Goal: Information Seeking & Learning: Learn about a topic

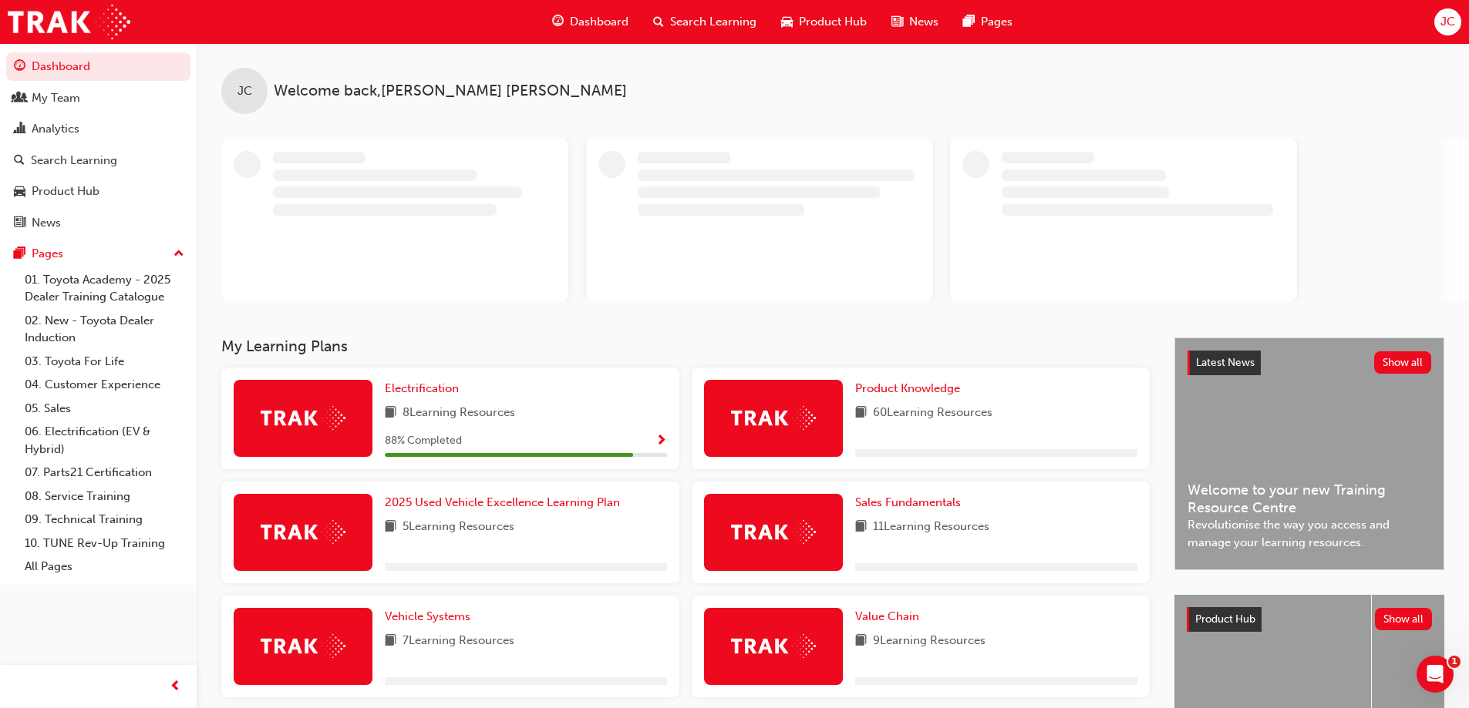
click at [698, 17] on span "Search Learning" at bounding box center [713, 22] width 86 height 18
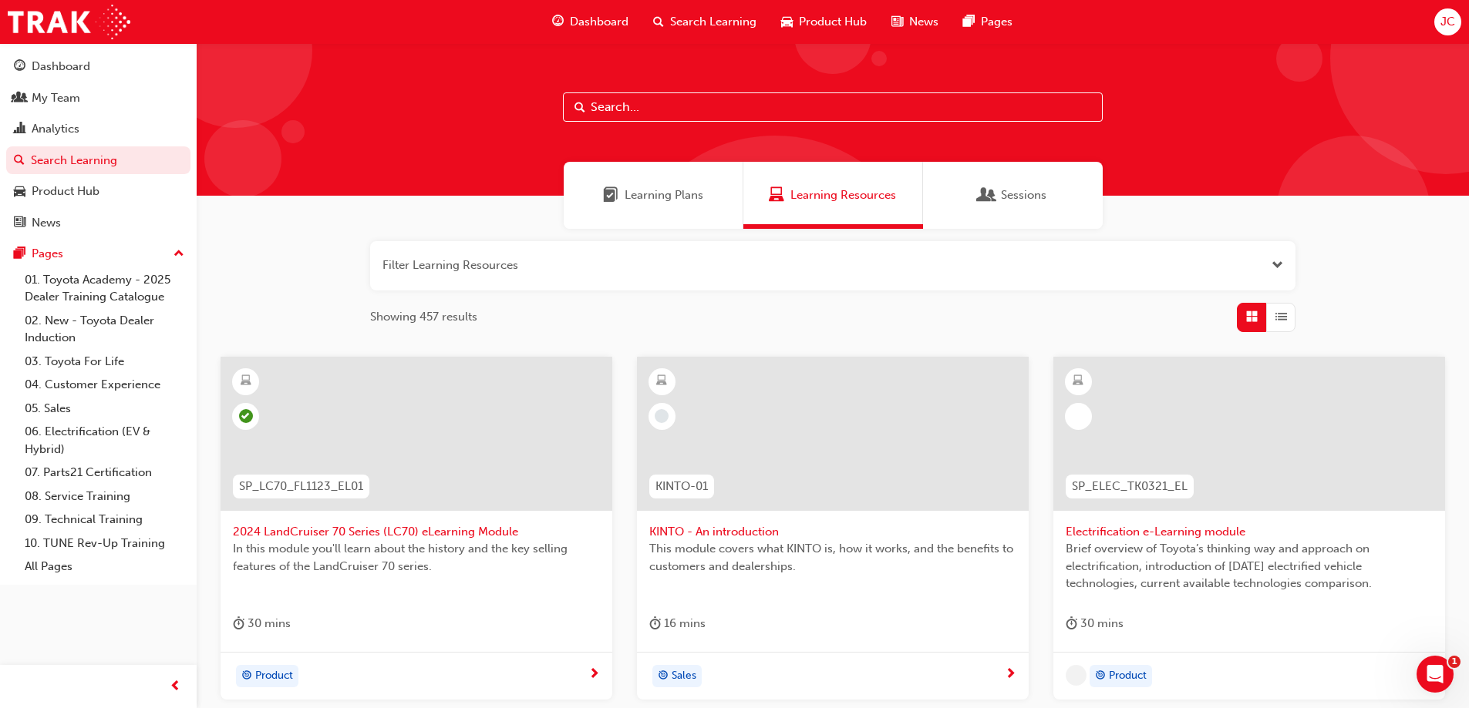
click at [683, 103] on input "text" at bounding box center [833, 107] width 540 height 29
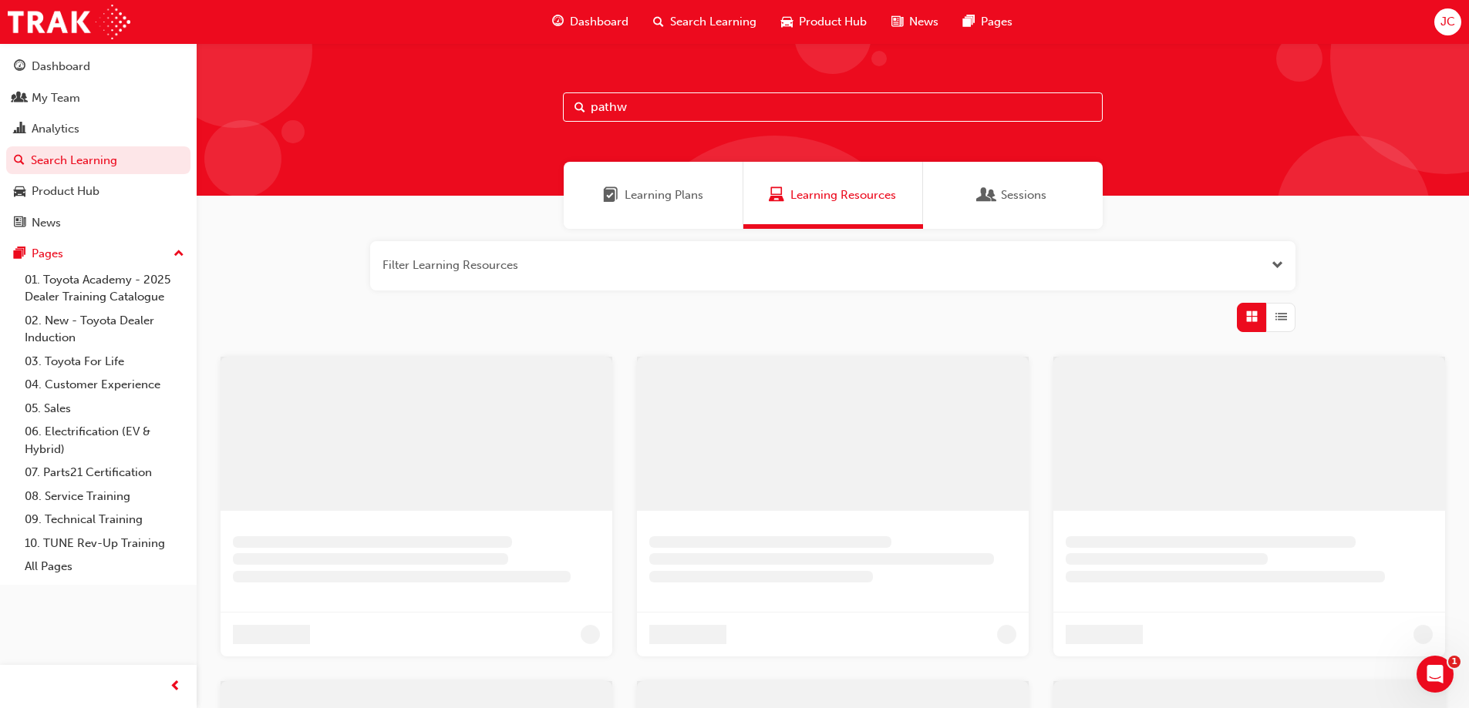
drag, startPoint x: 984, startPoint y: 185, endPoint x: 969, endPoint y: 176, distance: 18.0
click at [986, 187] on span "Sessions" at bounding box center [986, 196] width 15 height 18
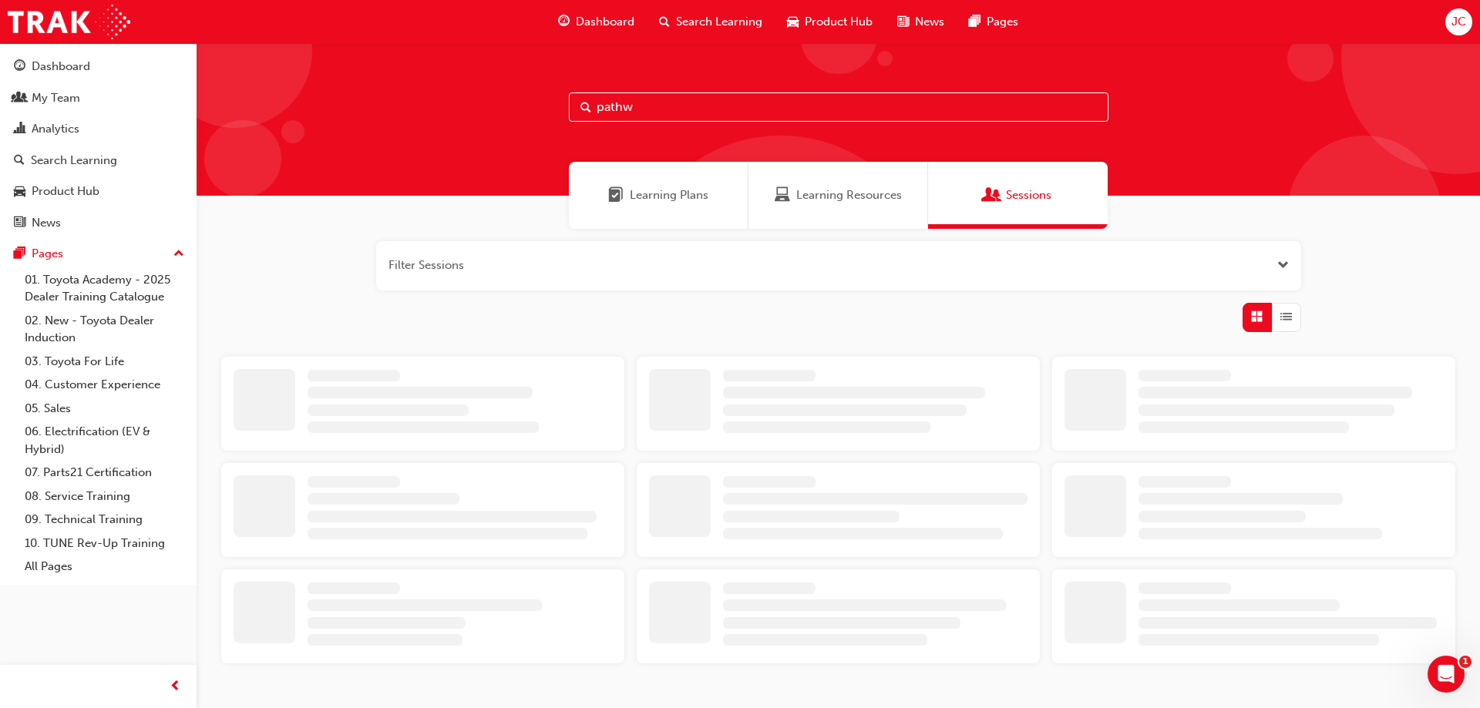
click at [717, 100] on input "pathw" at bounding box center [839, 107] width 540 height 29
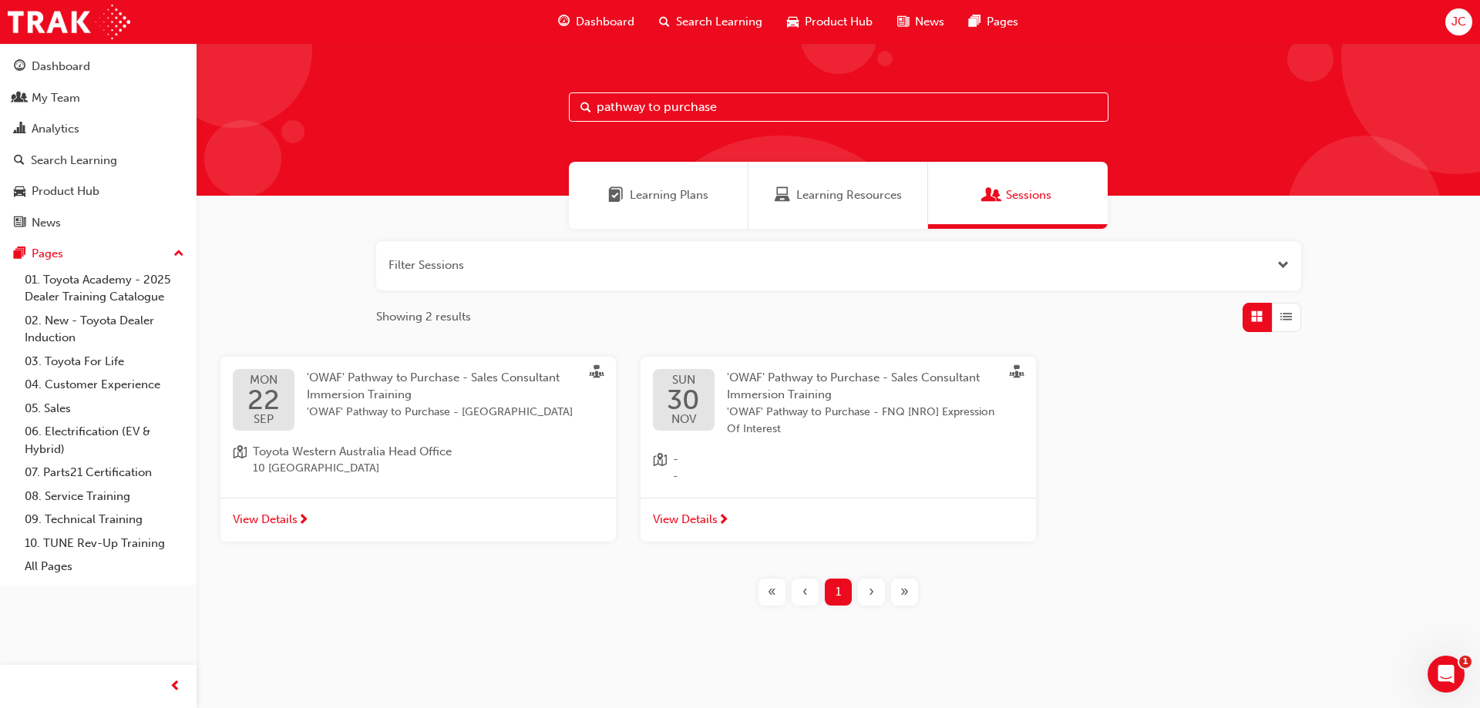
type input "pathway to purchase"
click at [274, 519] on span "View Details" at bounding box center [265, 520] width 65 height 18
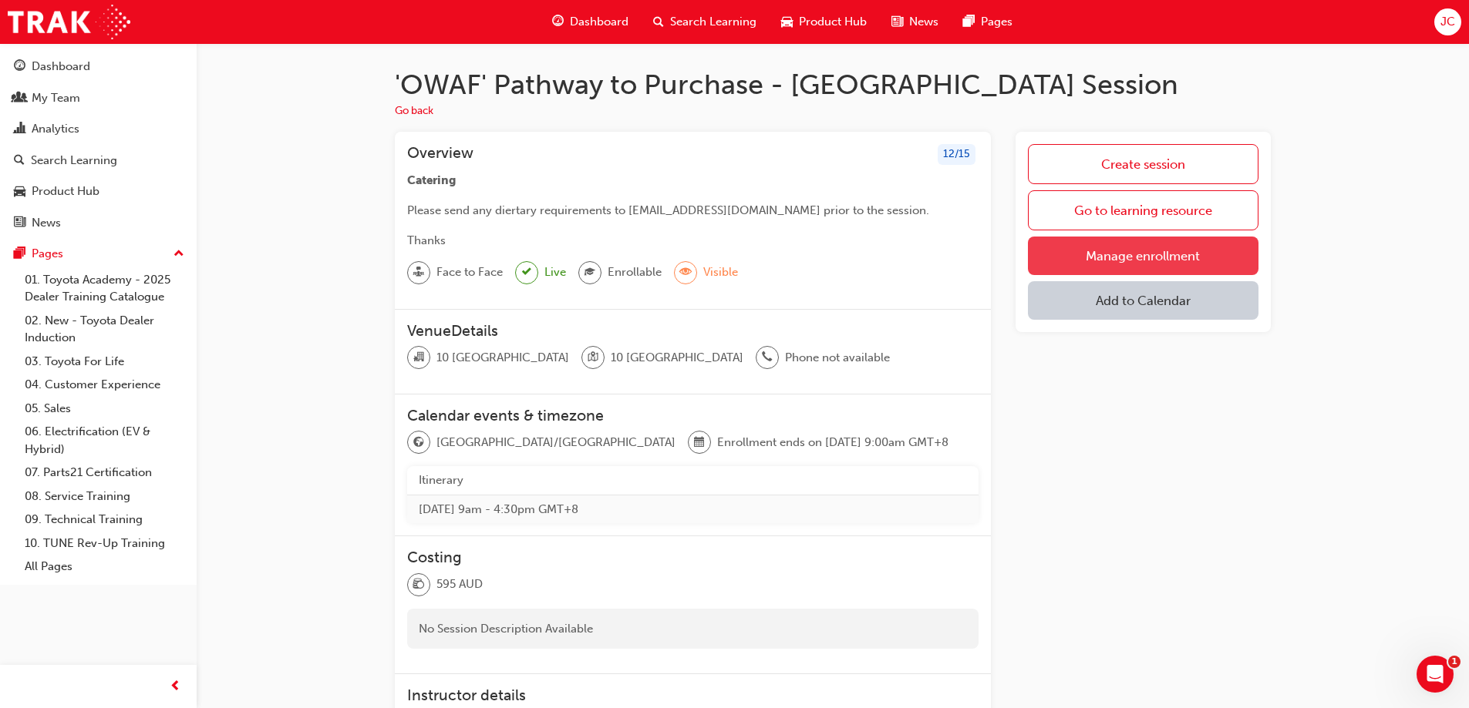
click at [1150, 256] on link "Manage enrollment" at bounding box center [1143, 256] width 230 height 39
